Goal: Task Accomplishment & Management: Manage account settings

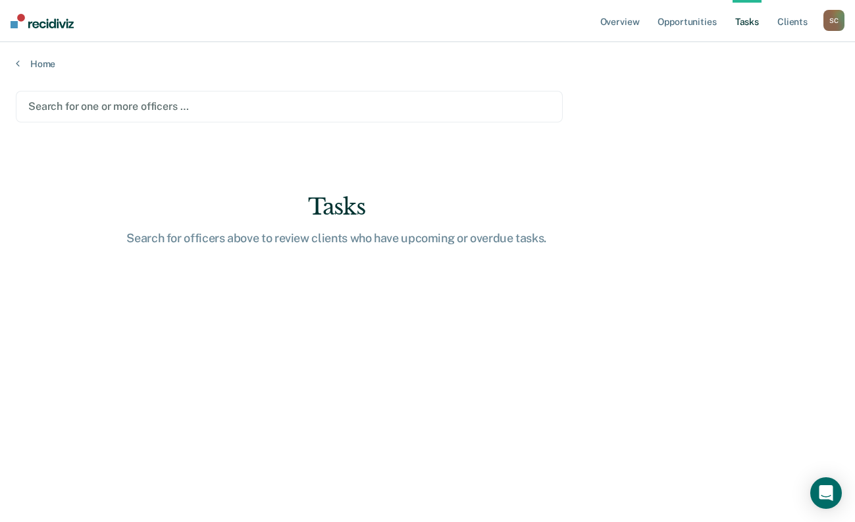
click at [166, 96] on div "Search for one or more officers …" at bounding box center [289, 107] width 547 height 32
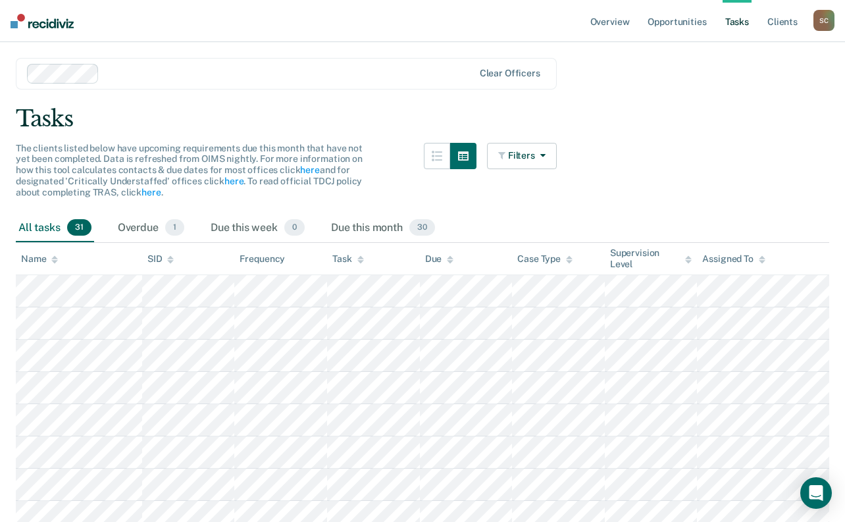
scroll to position [66, 0]
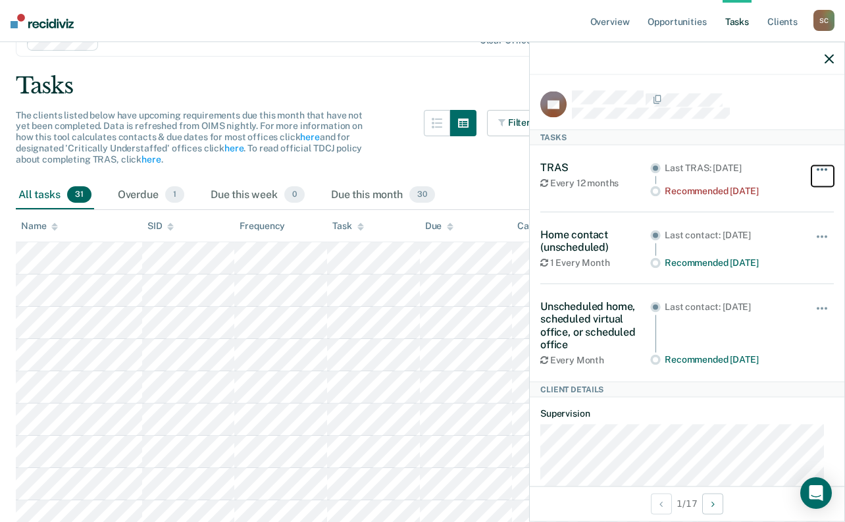
click at [816, 170] on button "button" at bounding box center [822, 175] width 22 height 21
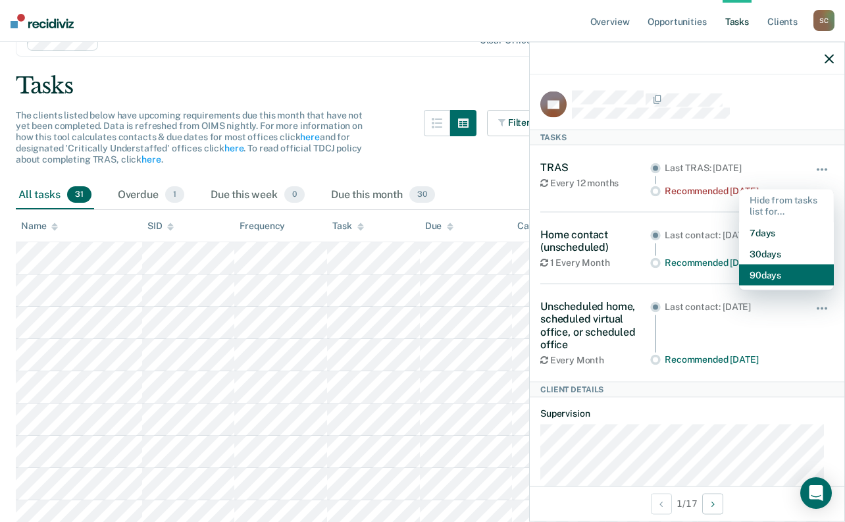
click at [781, 270] on button "90 days" at bounding box center [786, 274] width 95 height 21
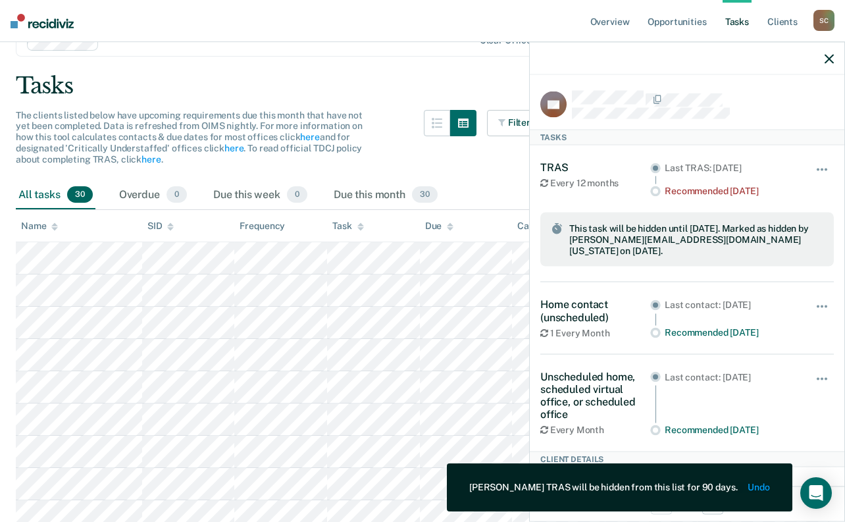
click at [824, 63] on div at bounding box center [687, 58] width 314 height 33
click at [830, 55] on icon "button" at bounding box center [828, 58] width 9 height 9
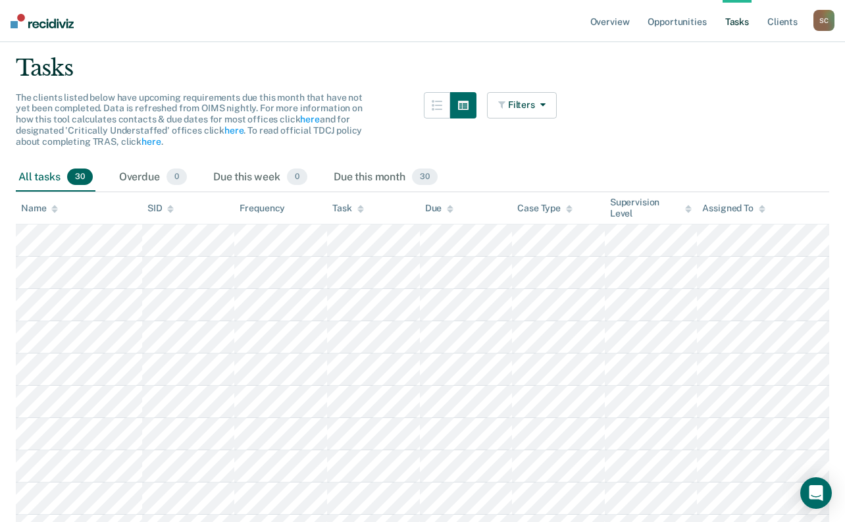
scroll to position [0, 0]
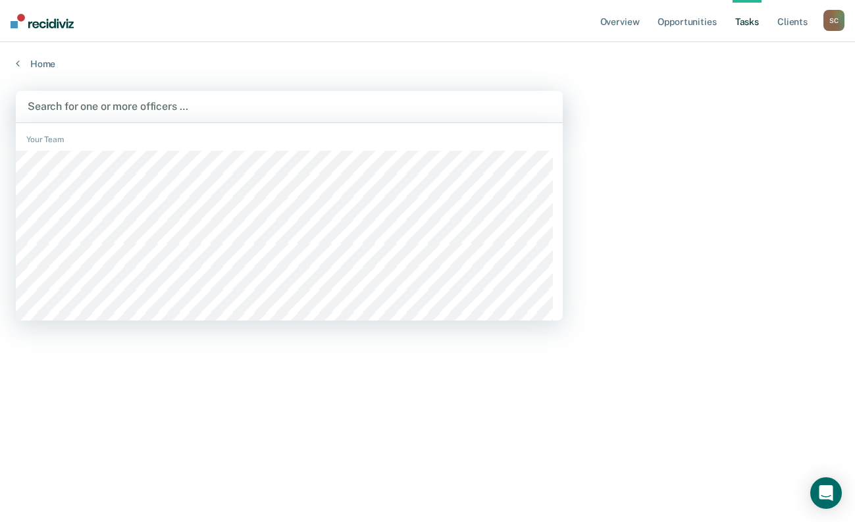
click at [235, 110] on div at bounding box center [289, 106] width 523 height 15
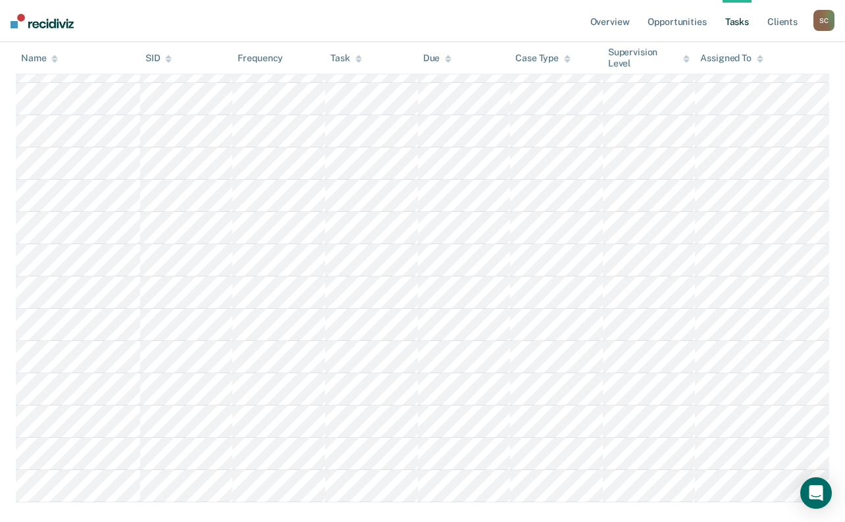
scroll to position [467, 0]
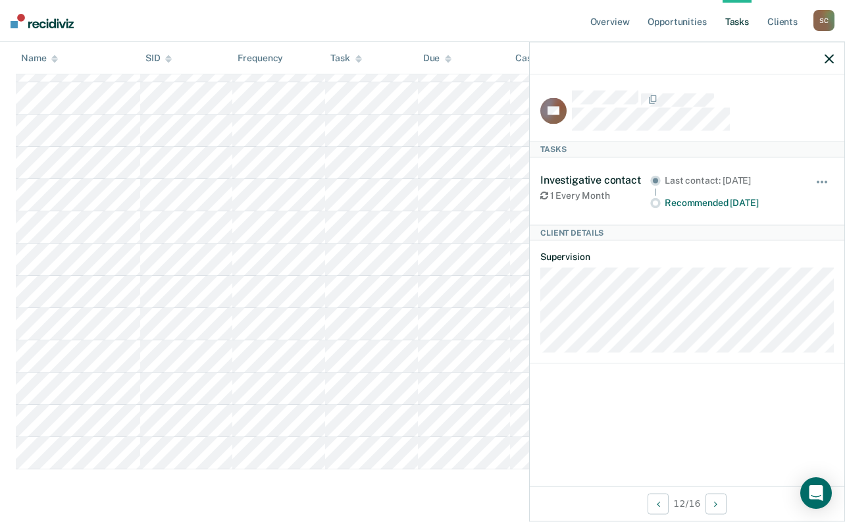
click at [822, 173] on div "Hide from tasks list for... 7 days 30 days 90 days" at bounding box center [822, 191] width 22 height 36
click at [823, 178] on button "button" at bounding box center [822, 188] width 22 height 21
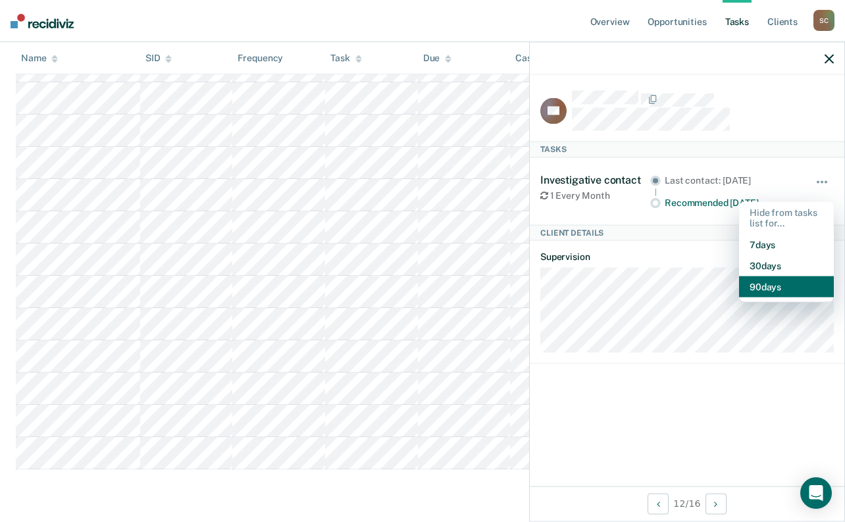
click at [768, 289] on button "90 days" at bounding box center [786, 286] width 95 height 21
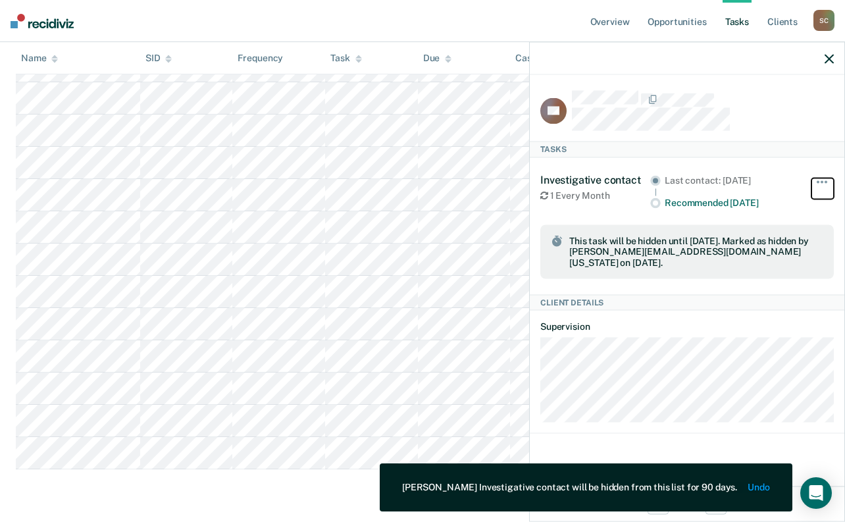
scroll to position [435, 0]
click at [825, 58] on icon "button" at bounding box center [828, 58] width 9 height 9
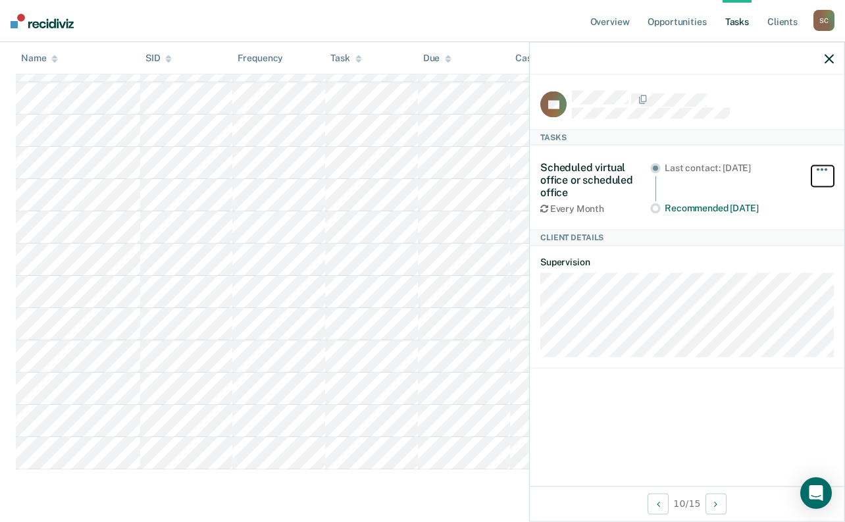
click at [822, 169] on span "button" at bounding box center [821, 169] width 3 height 3
click at [826, 63] on icon "button" at bounding box center [828, 58] width 9 height 9
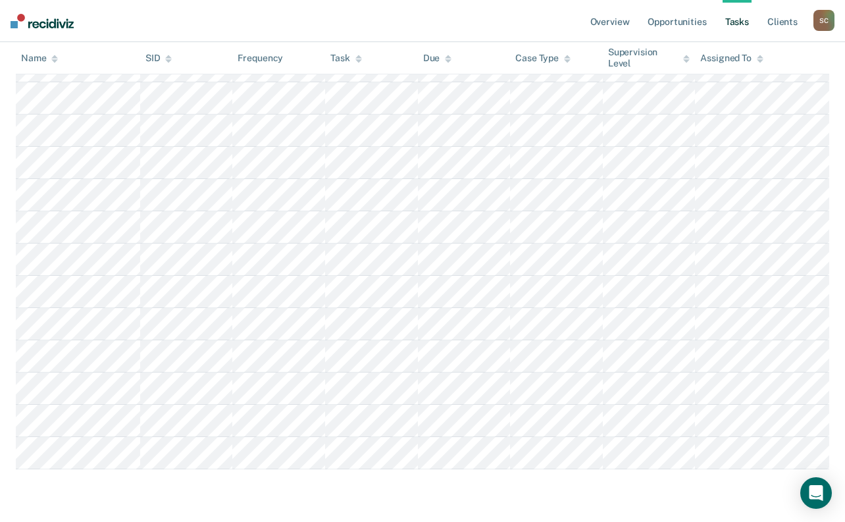
click at [297, 21] on nav "Overview Opportunities Tasks Client s Sabrina Callesto S C Profile How it works…" at bounding box center [422, 21] width 845 height 42
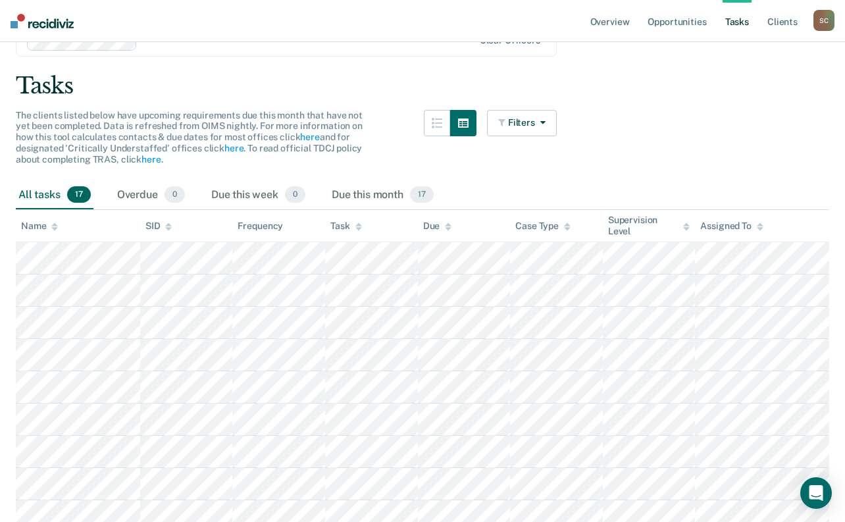
scroll to position [0, 0]
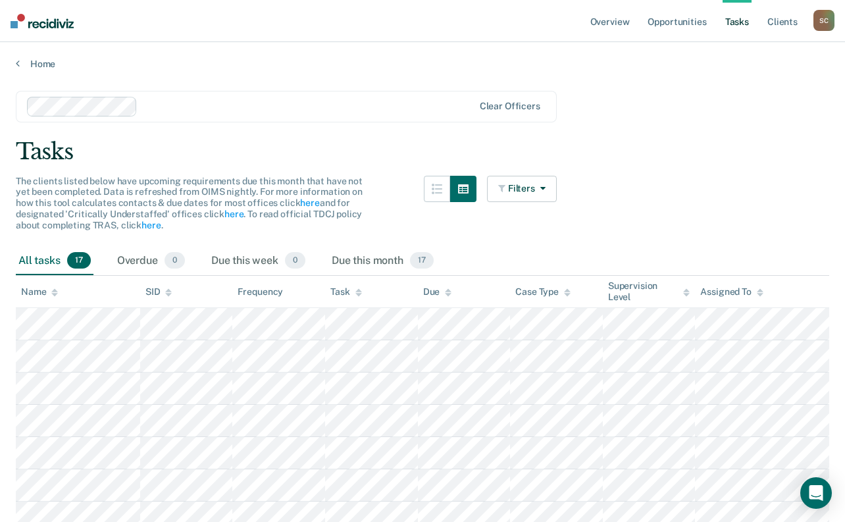
click at [320, 134] on main "Clear officers Tasks The clients listed below have upcoming requirements due th…" at bounding box center [422, 487] width 845 height 835
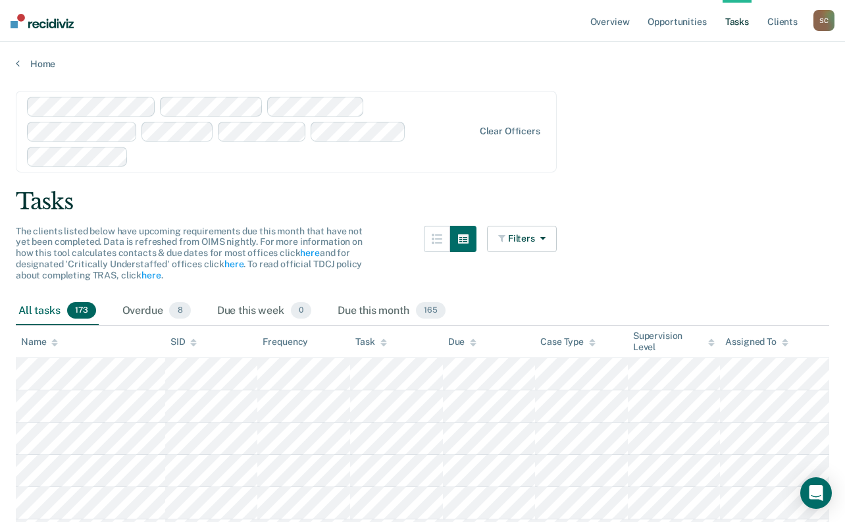
click at [739, 24] on link "Tasks" at bounding box center [736, 21] width 29 height 42
click at [666, 26] on link "Opportunities" at bounding box center [677, 21] width 64 height 42
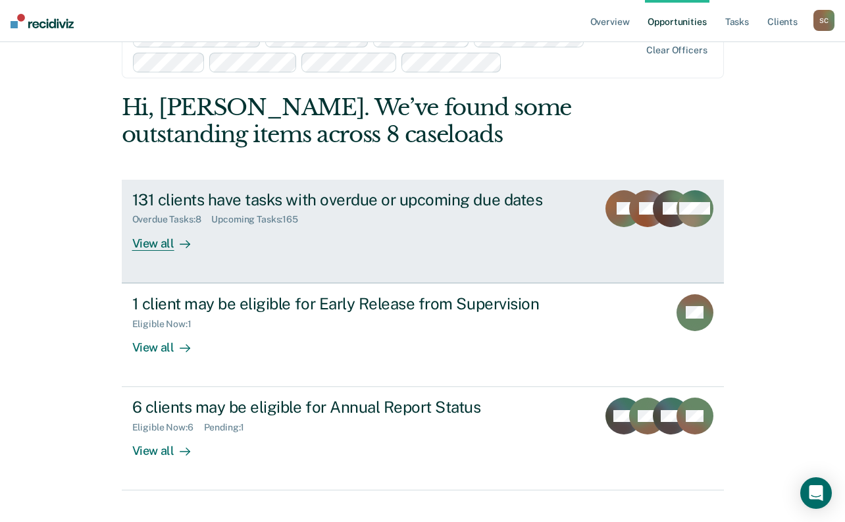
scroll to position [63, 0]
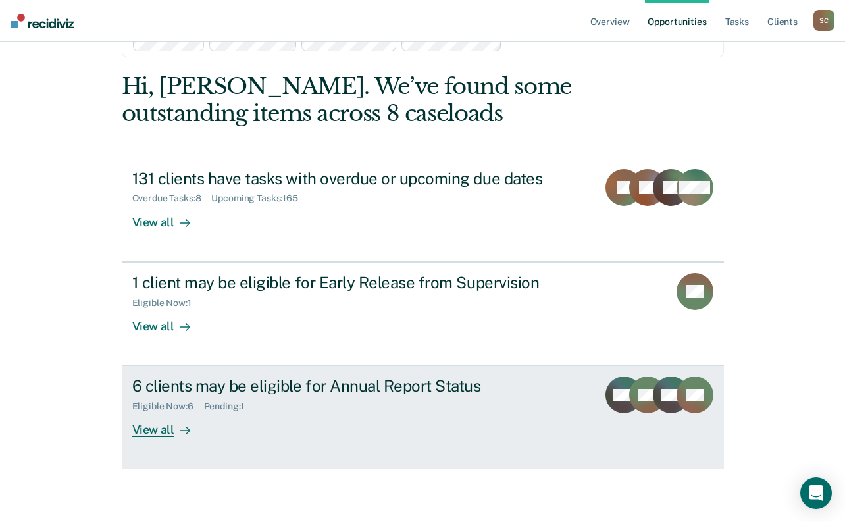
click at [211, 430] on div "6 clients may be eligible for Annual Report Status Eligible Now : 6 Pending : 1…" at bounding box center [375, 406] width 486 height 61
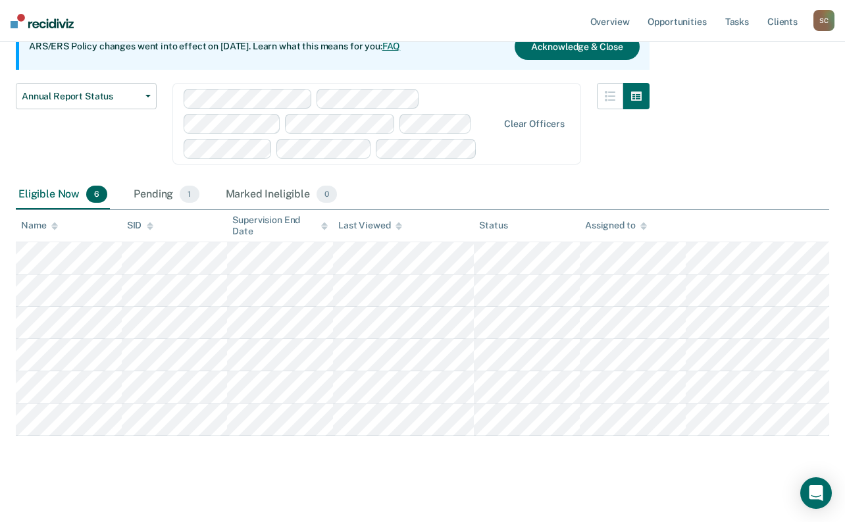
scroll to position [149, 0]
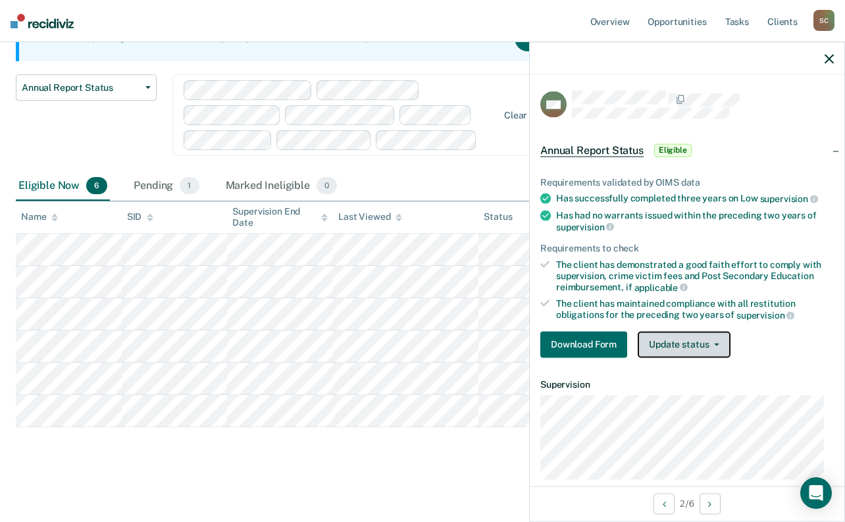
click at [715, 347] on button "Update status" at bounding box center [684, 344] width 93 height 26
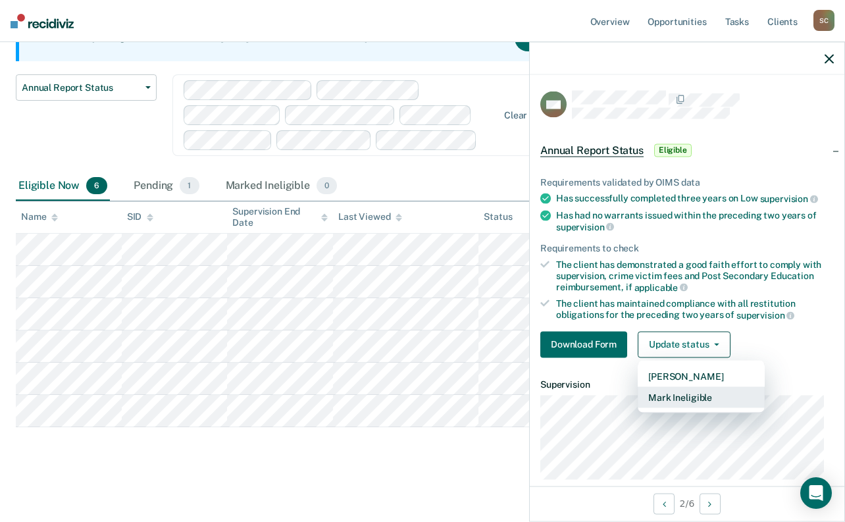
click at [736, 395] on button "Mark Ineligible" at bounding box center [701, 396] width 127 height 21
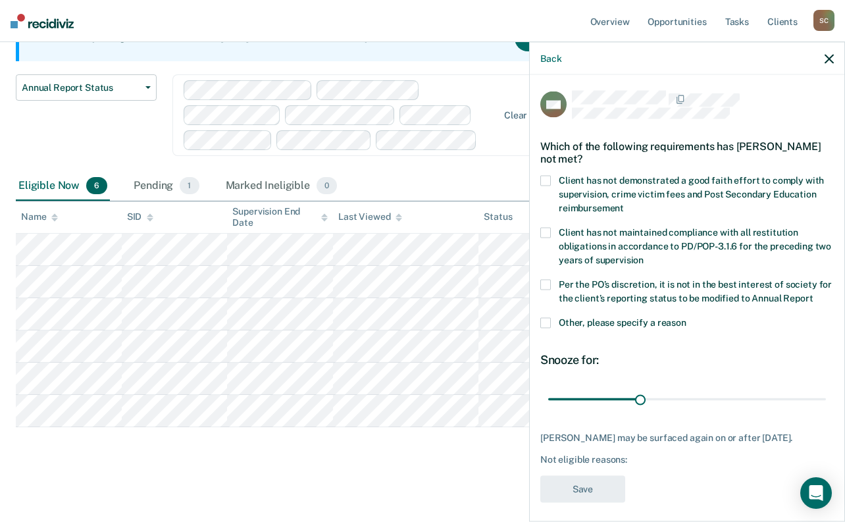
click at [549, 287] on span at bounding box center [545, 284] width 11 height 11
click at [813, 293] on input "Per the PO’s discretion, it is not in the best interest of society for the clie…" at bounding box center [813, 293] width 0 height 0
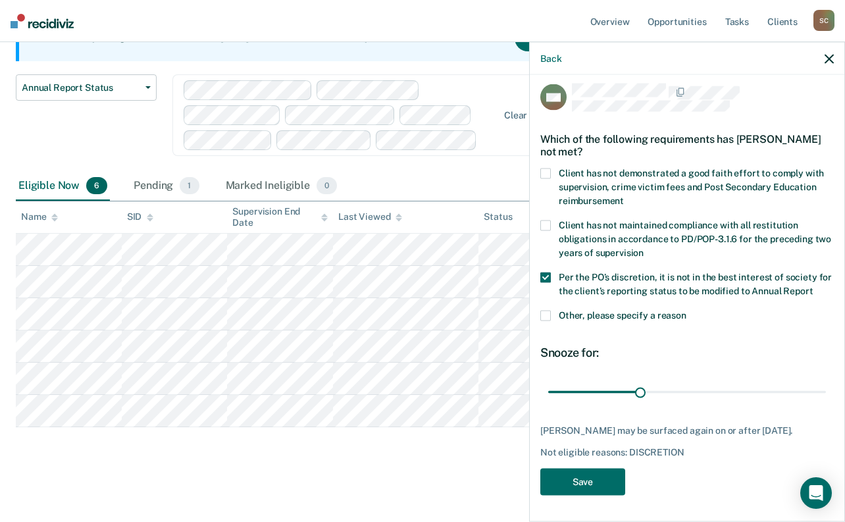
scroll to position [31, 0]
drag, startPoint x: 638, startPoint y: 384, endPoint x: 886, endPoint y: 381, distance: 248.1
type input "90"
click at [826, 381] on input "range" at bounding box center [687, 391] width 278 height 23
click at [588, 483] on button "Save" at bounding box center [582, 481] width 85 height 27
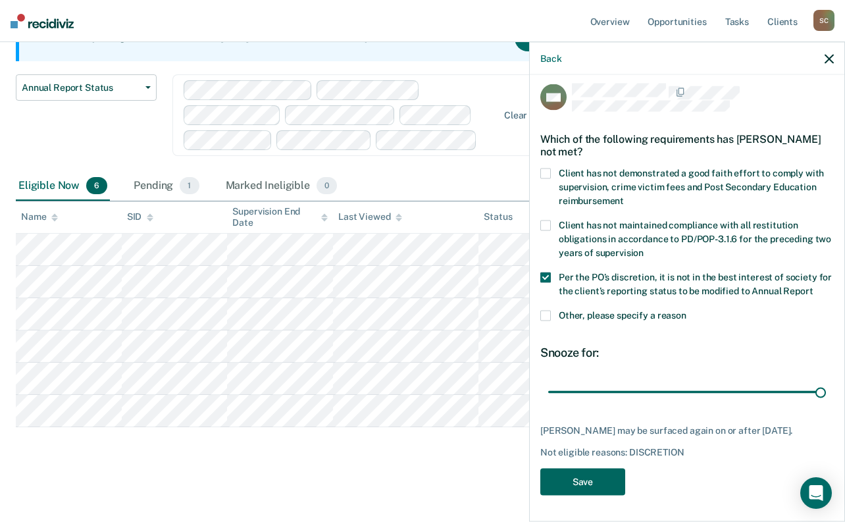
scroll to position [116, 0]
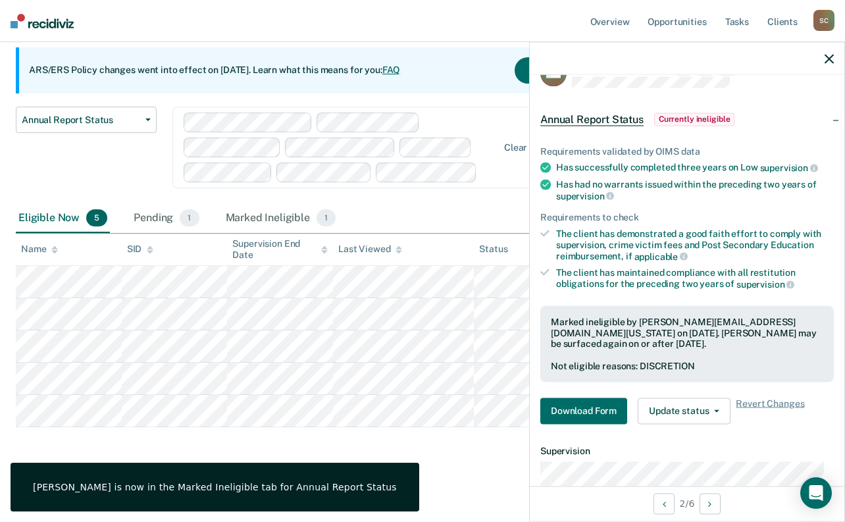
click at [827, 64] on div at bounding box center [687, 58] width 314 height 33
click at [832, 58] on icon "button" at bounding box center [828, 58] width 9 height 9
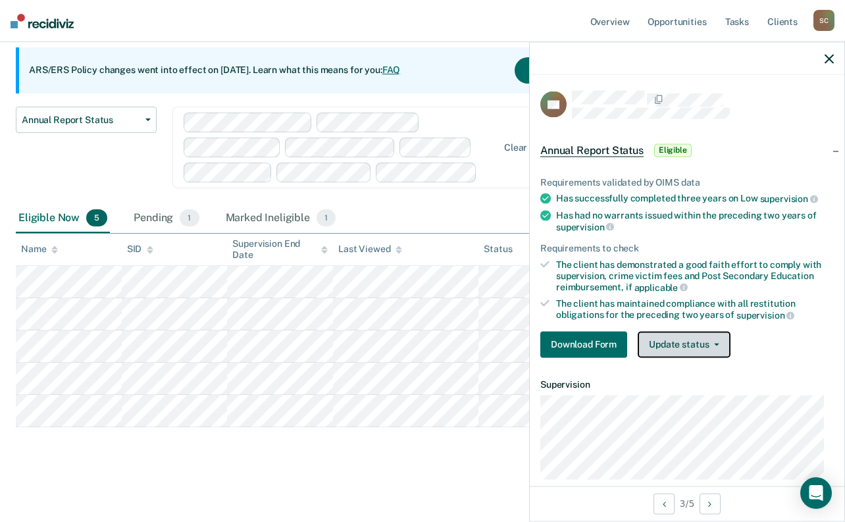
click at [695, 345] on button "Update status" at bounding box center [684, 344] width 93 height 26
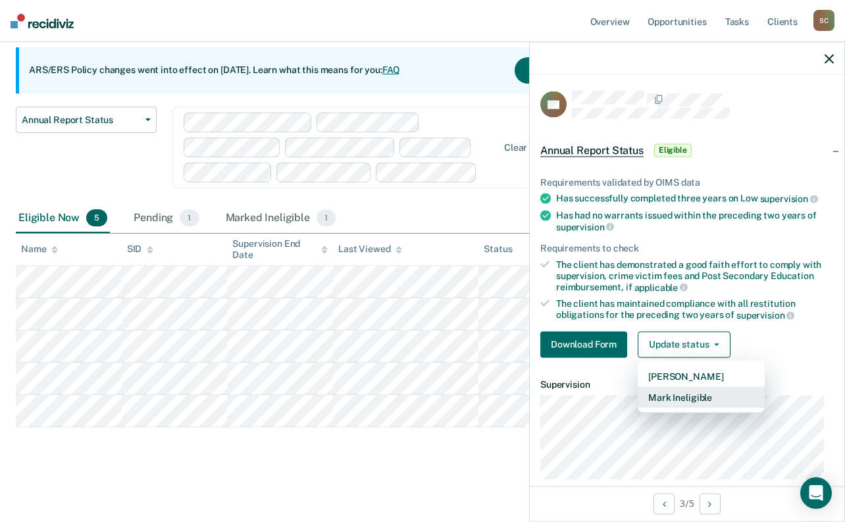
click at [695, 400] on button "Mark Ineligible" at bounding box center [701, 396] width 127 height 21
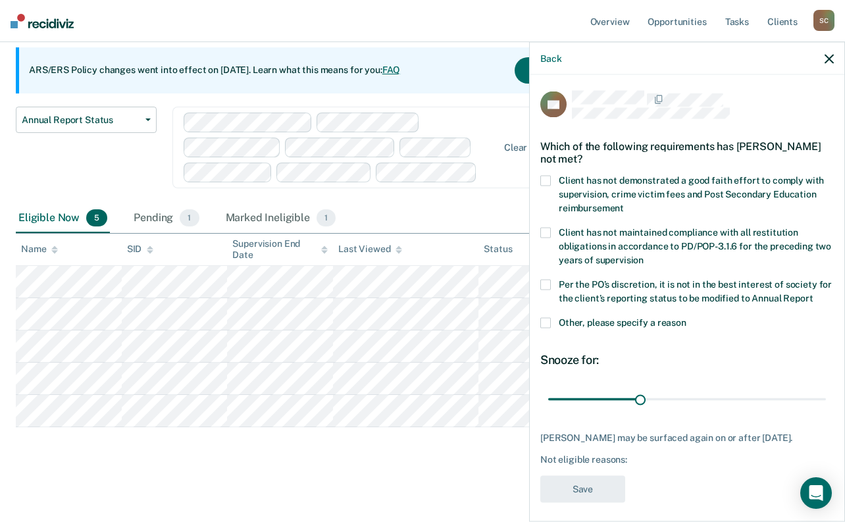
click at [632, 327] on span "Other, please specify a reason" at bounding box center [623, 321] width 128 height 11
click at [686, 317] on input "Other, please specify a reason" at bounding box center [686, 317] width 0 height 0
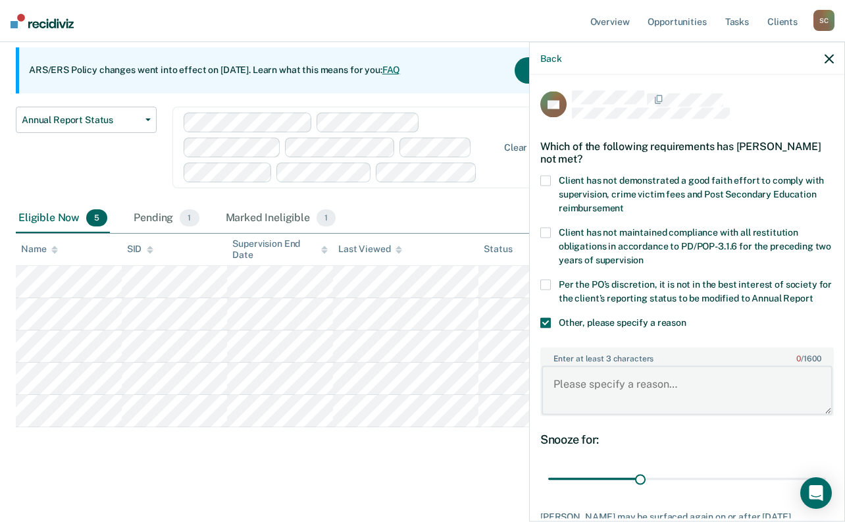
click at [629, 404] on textarea "Enter at least 3 characters 0 / 1600" at bounding box center [686, 390] width 291 height 49
type textarea "discharged"
drag, startPoint x: 641, startPoint y: 490, endPoint x: 897, endPoint y: 466, distance: 257.0
type input "90"
click at [826, 467] on input "range" at bounding box center [687, 478] width 278 height 23
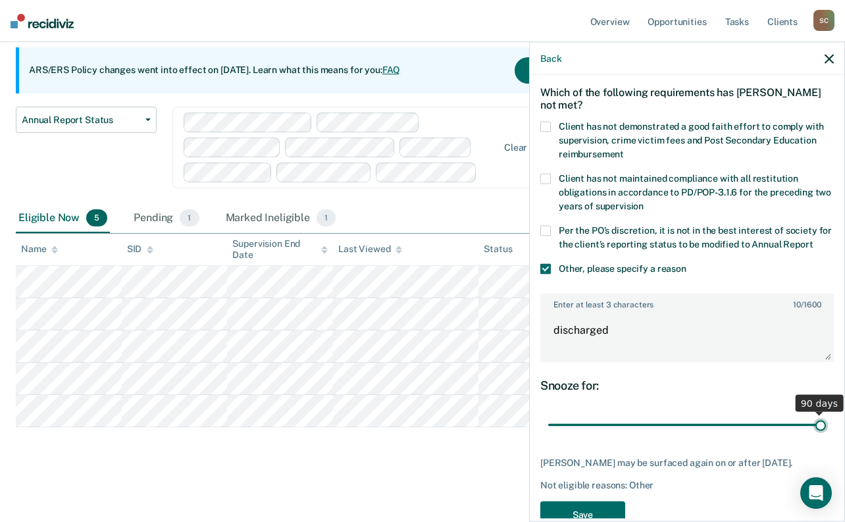
scroll to position [111, 0]
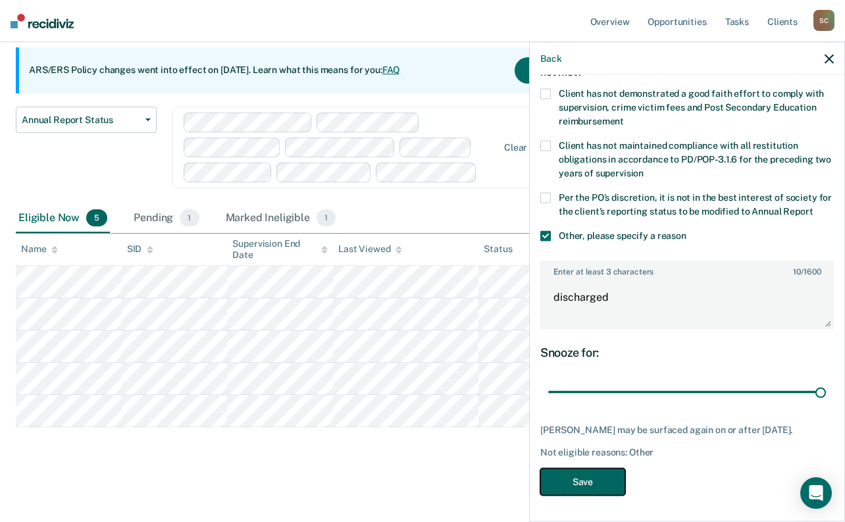
click at [567, 477] on button "Save" at bounding box center [582, 481] width 85 height 27
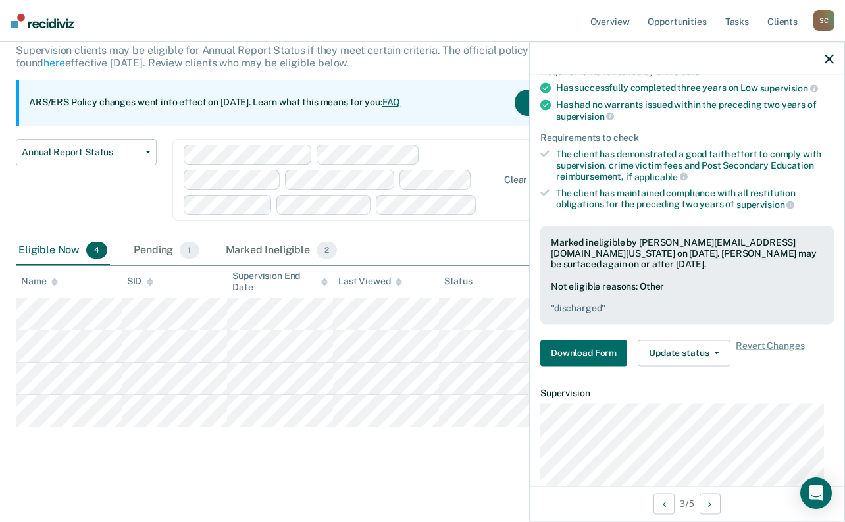
drag, startPoint x: 737, startPoint y: 3, endPoint x: 413, endPoint y: 453, distance: 554.7
click at [411, 453] on div "Annual Report Status Supervision clients may be eligible for Annual Report Stat…" at bounding box center [422, 236] width 813 height 459
click at [830, 57] on icon "button" at bounding box center [828, 58] width 9 height 9
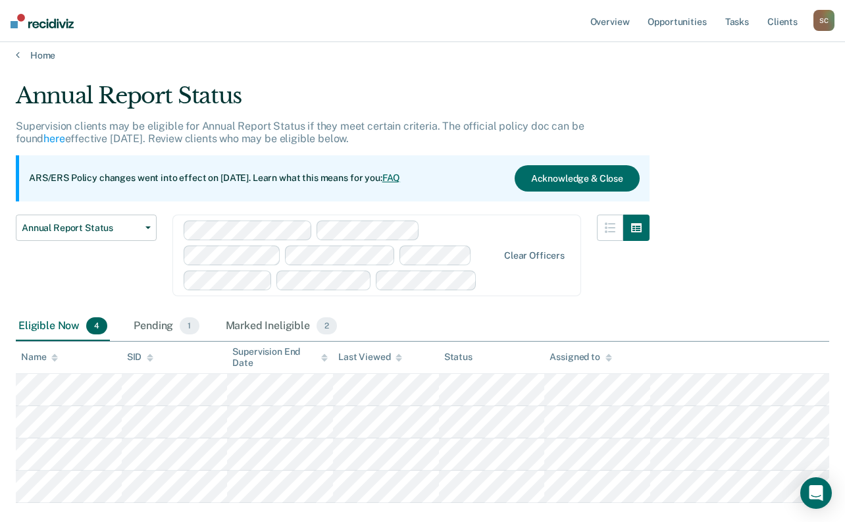
scroll to position [0, 0]
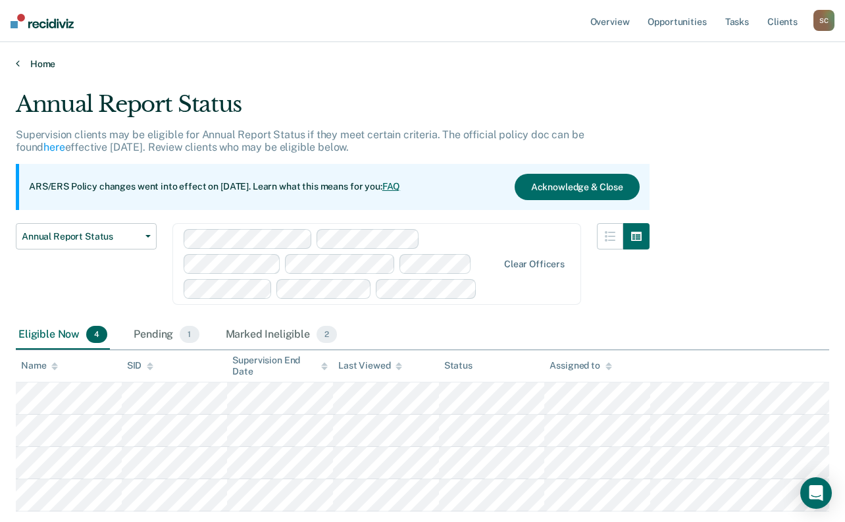
click at [29, 62] on link "Home" at bounding box center [422, 64] width 813 height 12
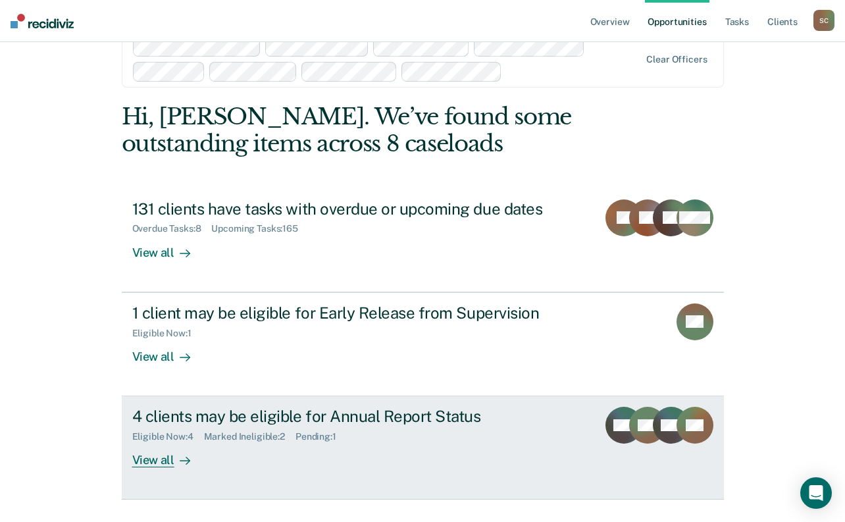
scroll to position [63, 0]
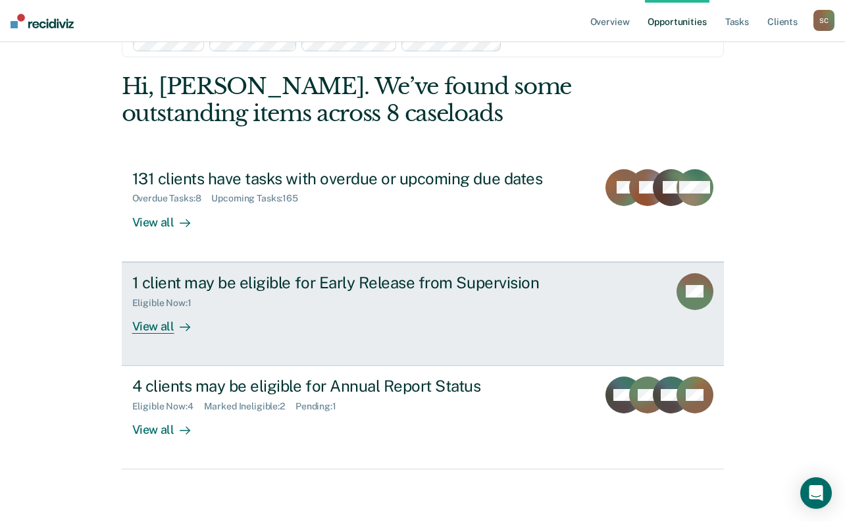
click at [274, 327] on div "1 client may be eligible for Early Release from Supervision Eligible Now : 1 Vi…" at bounding box center [378, 303] width 493 height 61
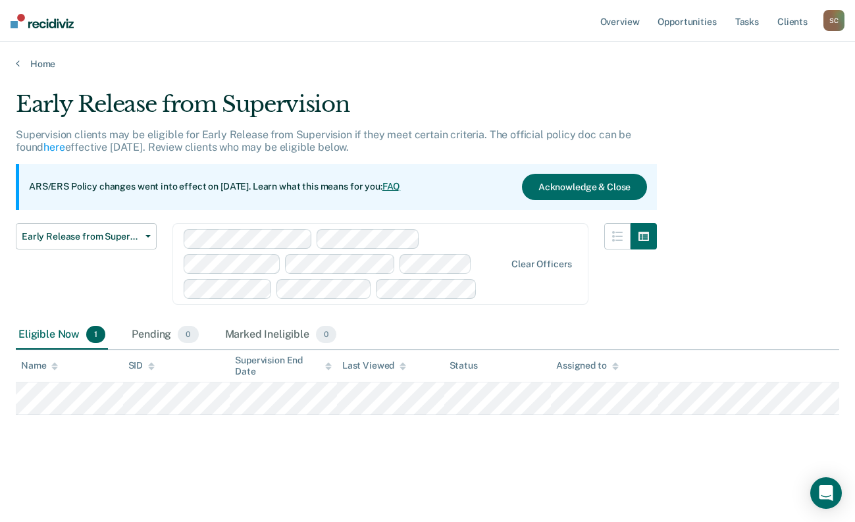
click at [313, 463] on div "Early Release from Supervision Supervision clients may be eligible for Early Re…" at bounding box center [427, 278] width 823 height 374
